Goal: Information Seeking & Learning: Check status

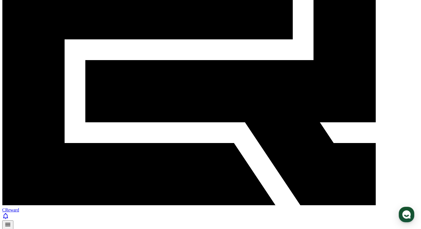
scroll to position [109, 0]
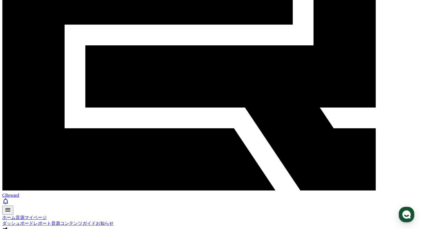
scroll to position [121, 0]
